Goal: Check status: Check status

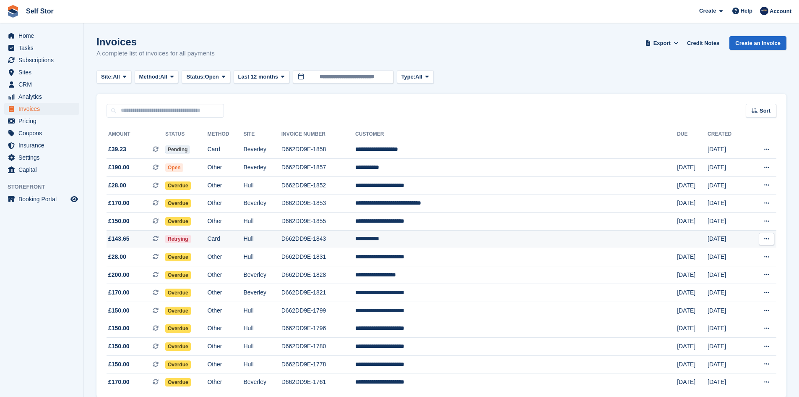
click at [191, 240] on span "Retrying" at bounding box center [178, 239] width 26 height 8
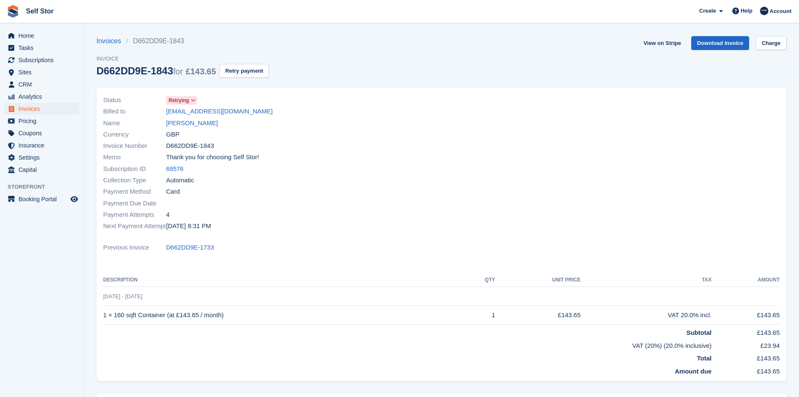
click at [196, 102] on span at bounding box center [193, 100] width 7 height 7
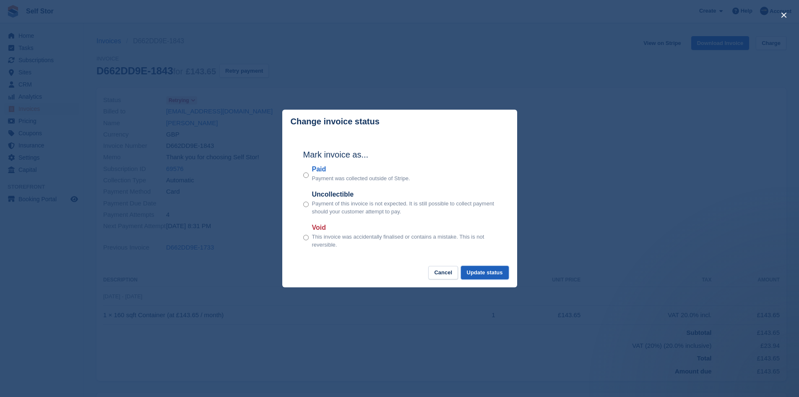
click at [484, 275] on button "Update status" at bounding box center [485, 273] width 48 height 14
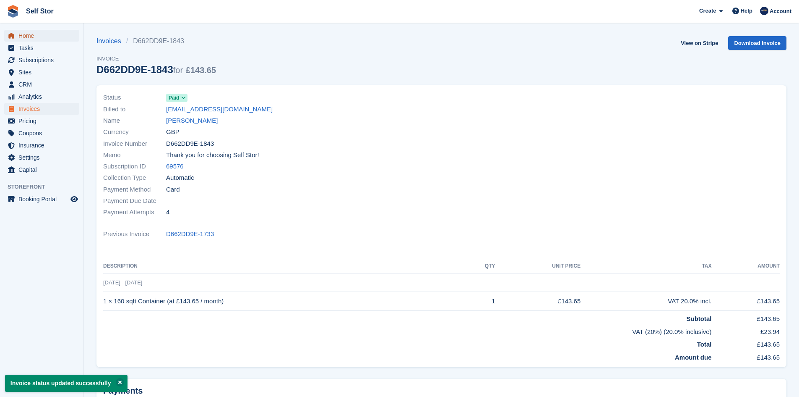
click at [24, 33] on span "Home" at bounding box center [43, 36] width 50 height 12
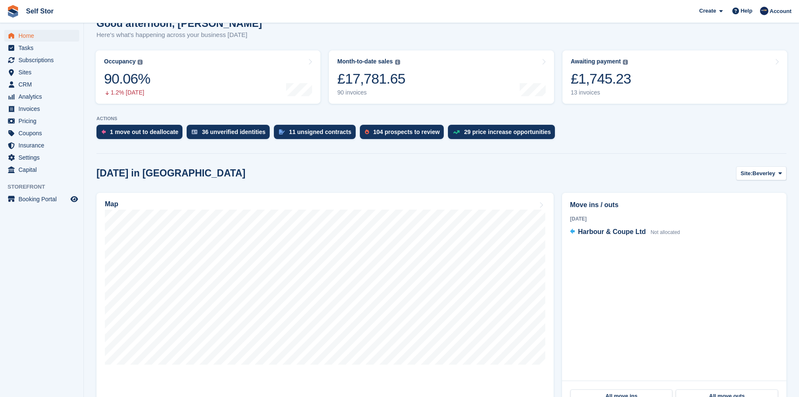
scroll to position [84, 0]
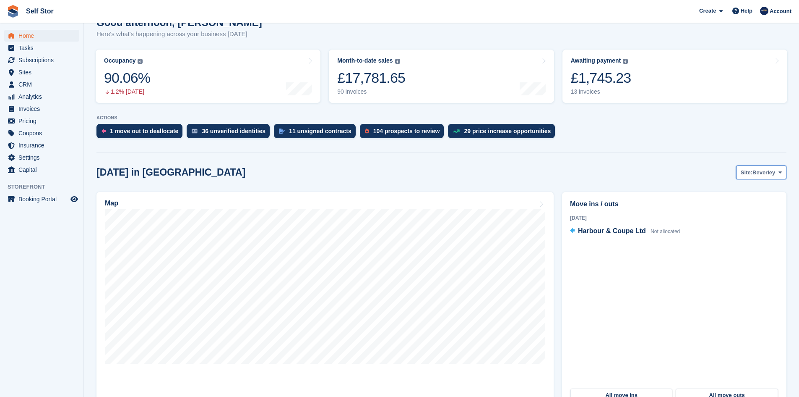
click at [767, 177] on button "Site: Beverley" at bounding box center [762, 172] width 50 height 14
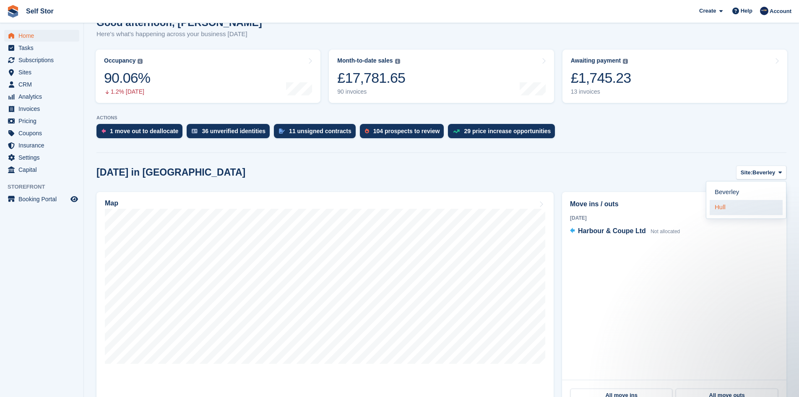
scroll to position [0, 0]
click at [755, 209] on link "Hull" at bounding box center [746, 207] width 73 height 15
